Goal: Information Seeking & Learning: Learn about a topic

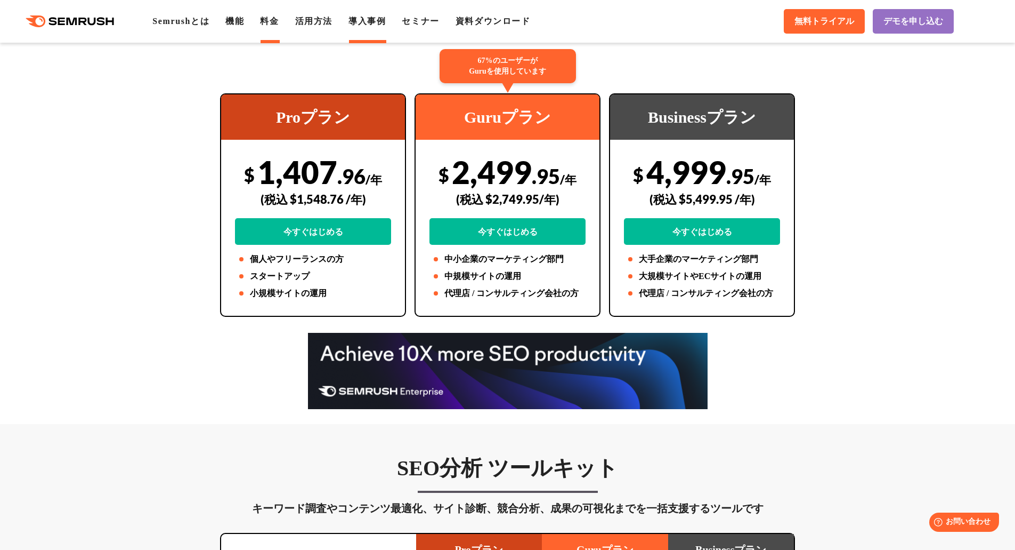
click at [385, 20] on link "導入事例" at bounding box center [367, 21] width 37 height 9
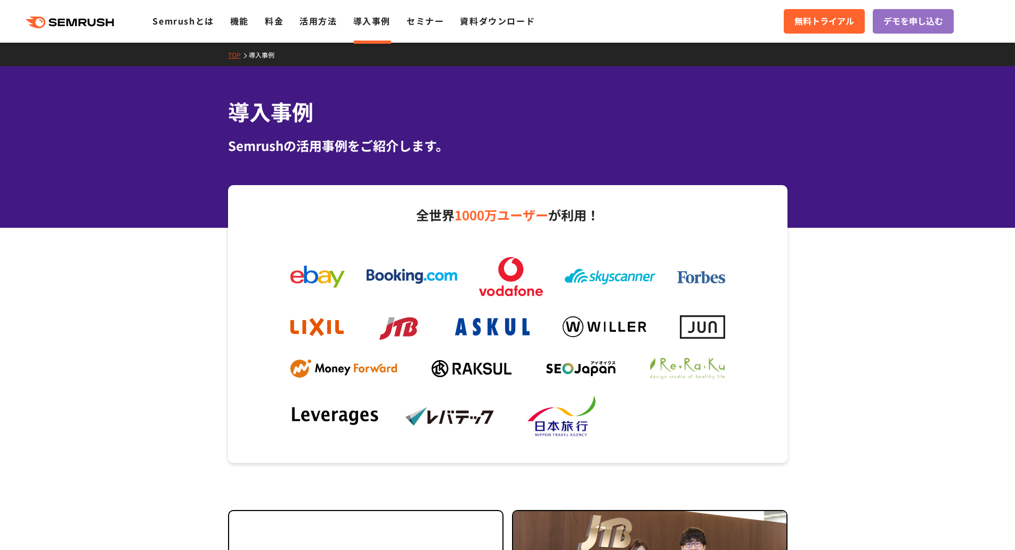
click at [295, 18] on ul "Semrushとは 機能 料金 活用方法 導入事例 セミナー 資料ダウンロード" at bounding box center [351, 21] width 399 height 14
click at [333, 26] on link "活用方法" at bounding box center [318, 20] width 37 height 13
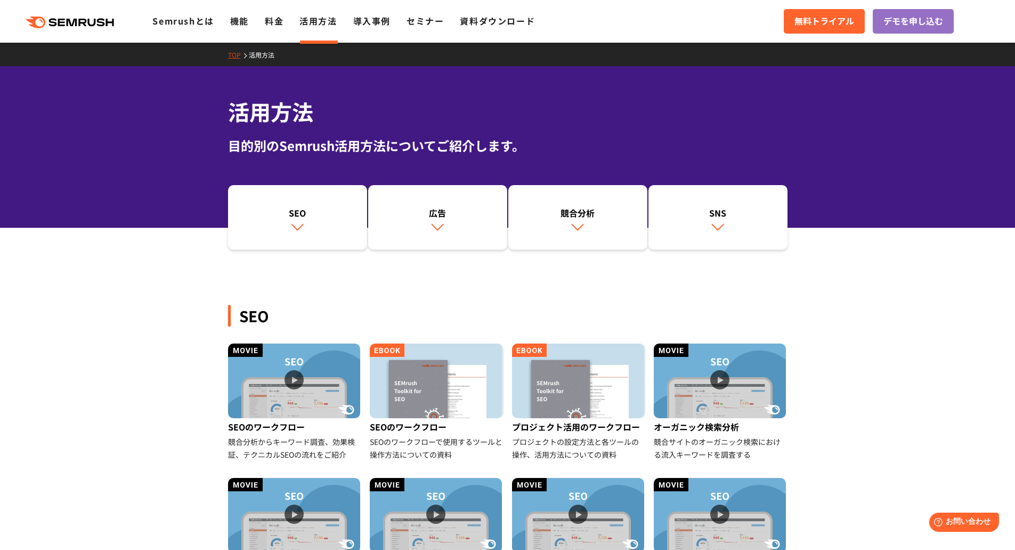
click at [146, 20] on div ".cls {fill: #FF642D;} .cls {fill: #FF642D;}" at bounding box center [76, 21] width 152 height 14
click at [182, 24] on link "Semrushとは" at bounding box center [182, 20] width 61 height 13
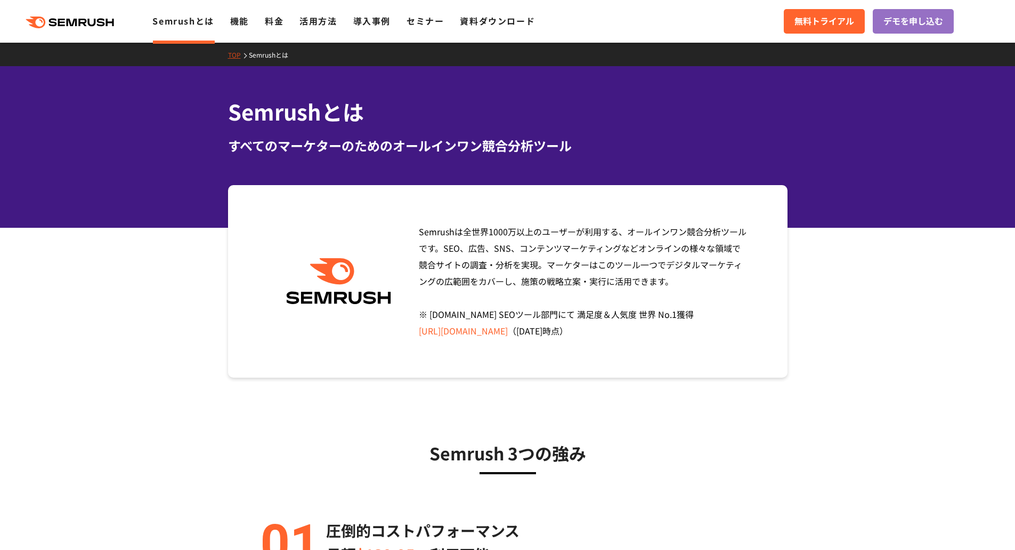
click at [861, 264] on section "Semrushは全世界1000万以上のユーザーが利用する、オールインワン競合分析ツールです。SEO、広告、SNS、コンテンツマーケティングなどオンラインの様々…" at bounding box center [507, 281] width 1015 height 192
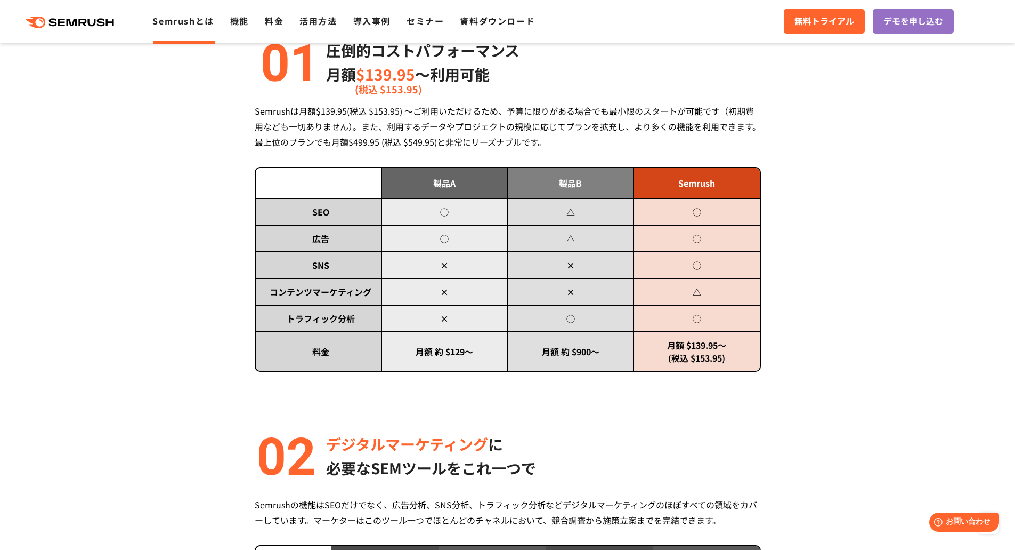
scroll to position [320, 0]
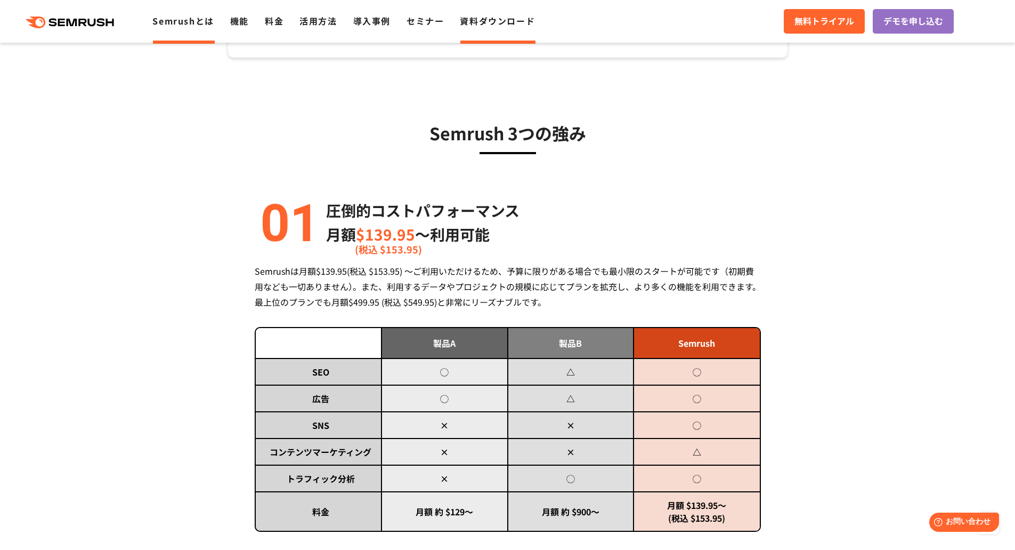
click at [475, 21] on link "資料ダウンロード" at bounding box center [497, 20] width 75 height 13
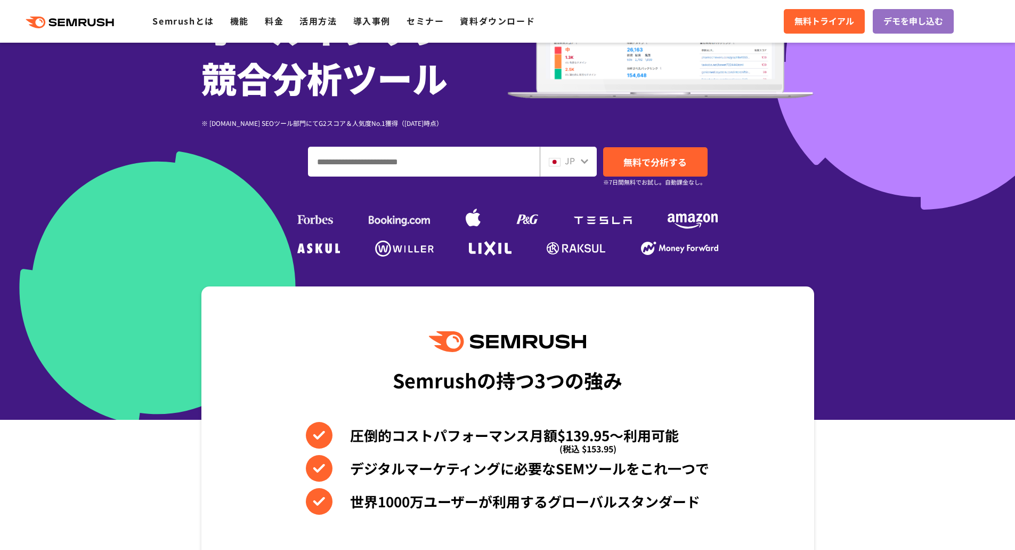
scroll to position [213, 0]
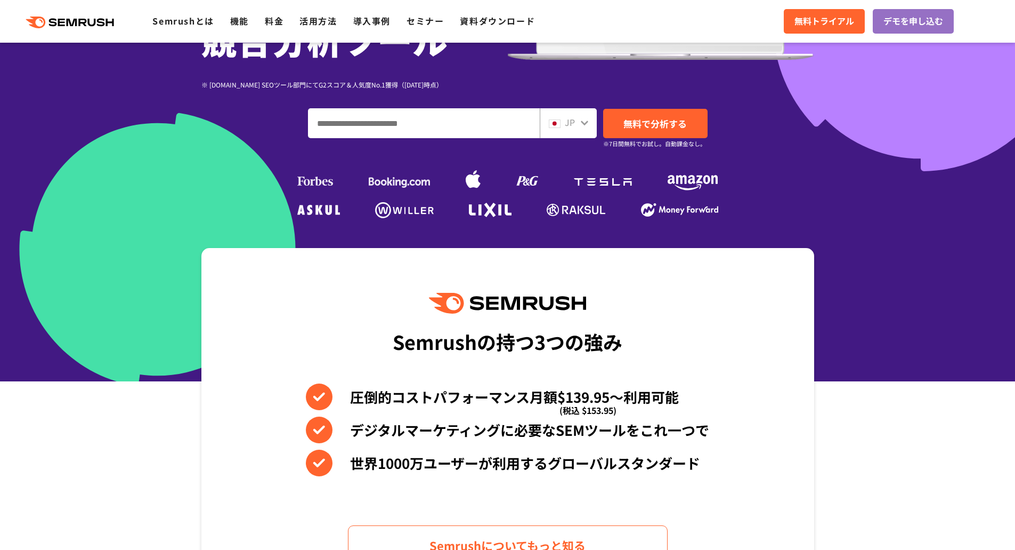
click at [422, 130] on input "ドメイン、キーワードまたはURLを入力してください" at bounding box center [424, 123] width 231 height 29
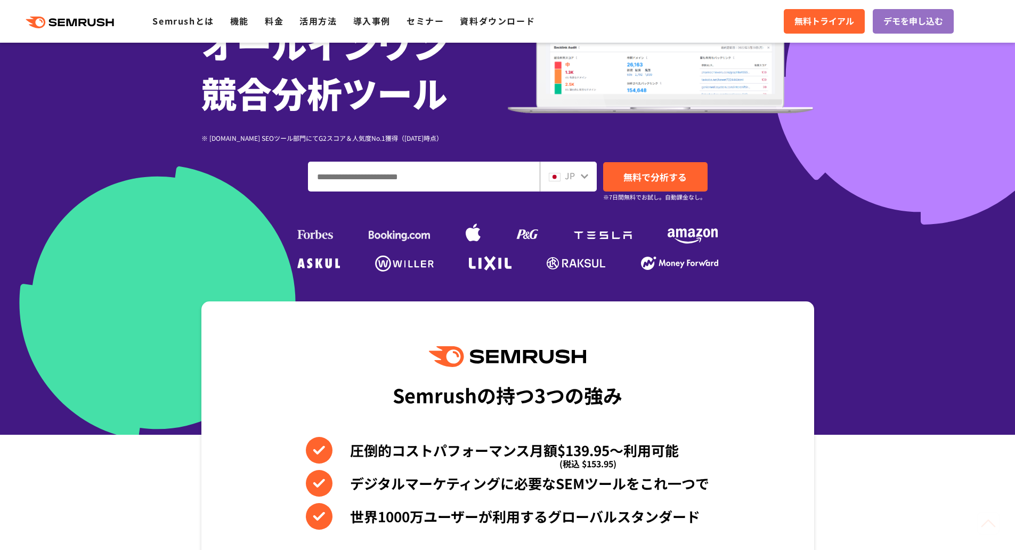
scroll to position [0, 0]
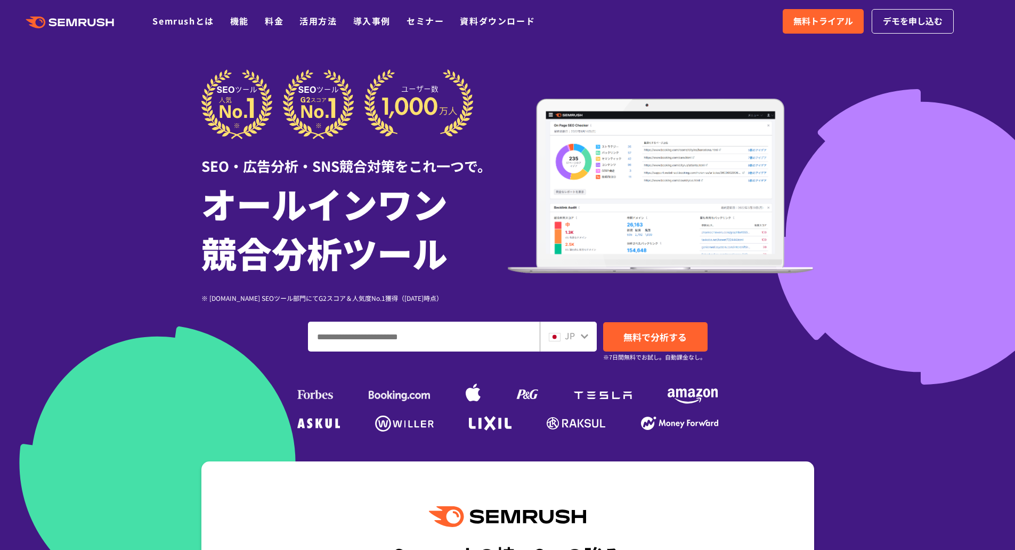
click at [356, 344] on input "ドメイン、キーワードまたはURLを入力してください" at bounding box center [424, 336] width 231 height 29
paste input "**********"
type input "**********"
click at [671, 341] on span "無料で分析する" at bounding box center [655, 336] width 63 height 13
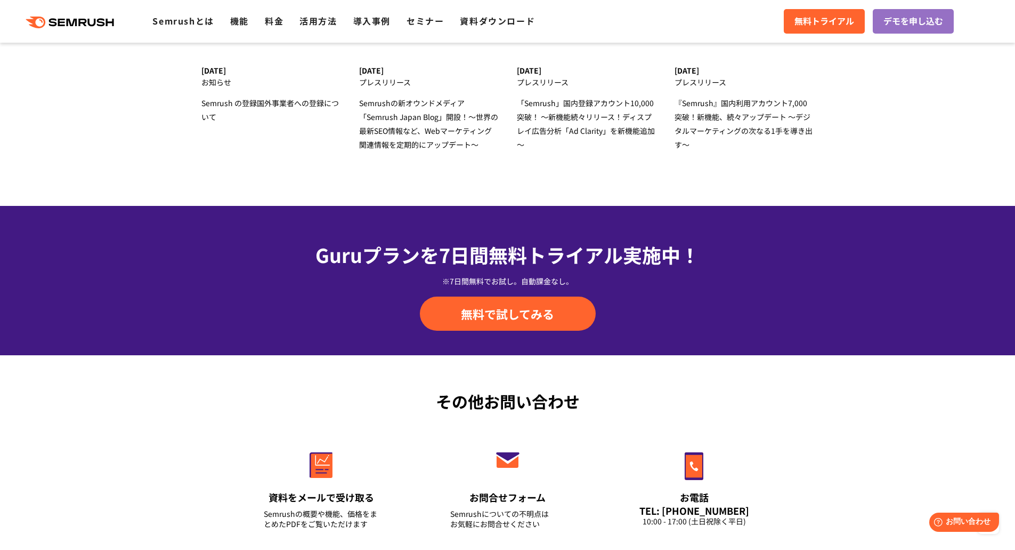
scroll to position [3625, 0]
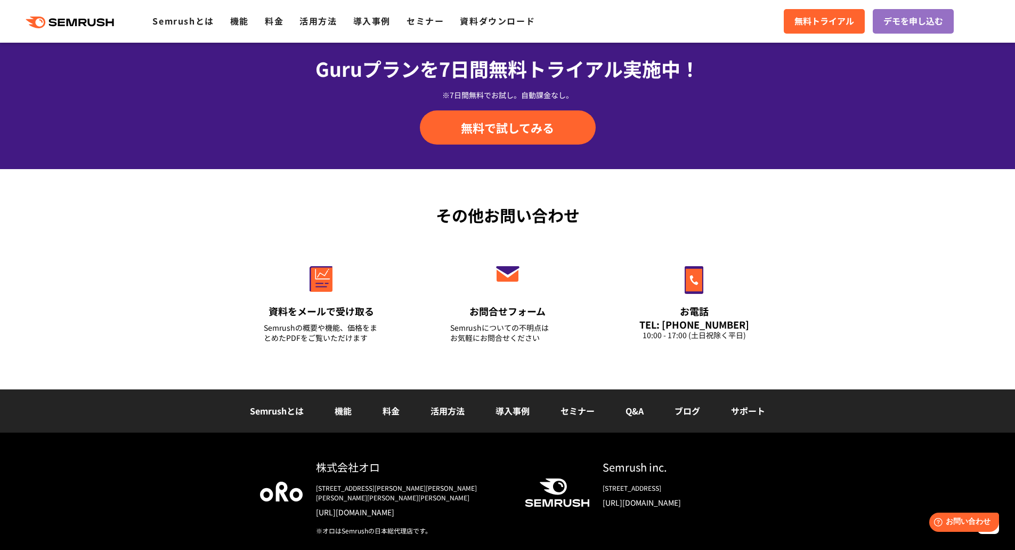
click at [826, 257] on div "その他お問い合わせ 資料をメールで受け取る Semrushの概要や機能、価格をまとめたPDFをご覧いただけます お問合せフォーム Semrushについての不明…" at bounding box center [507, 279] width 1015 height 220
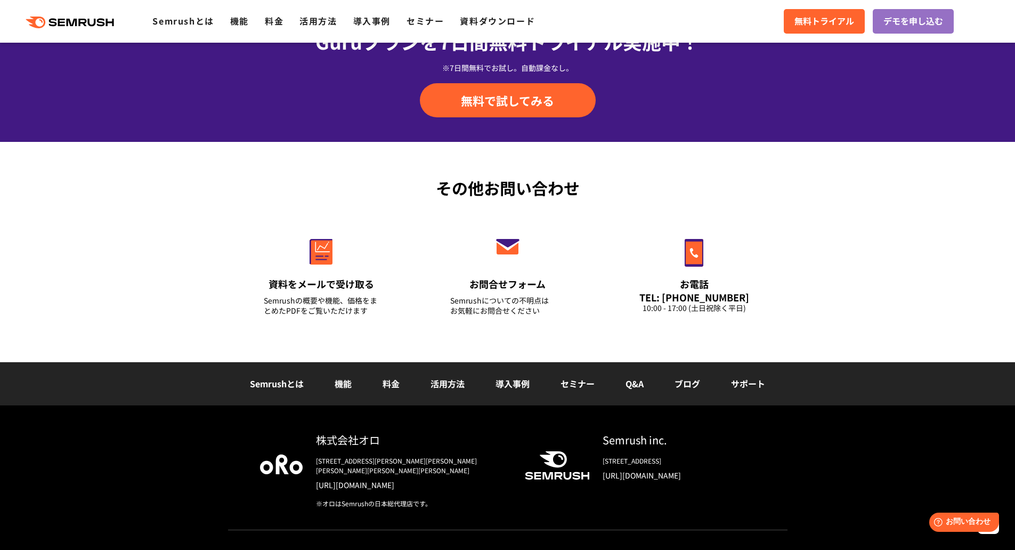
scroll to position [3666, 0]
